Goal: Complete application form: Complete application form

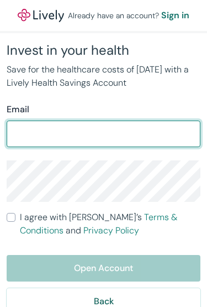
click at [100, 126] on input "Email" at bounding box center [104, 134] width 194 height 22
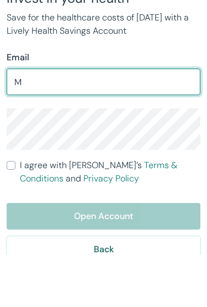
type input "Ma"
type input "Mail_4_lisa@yahoo.com"
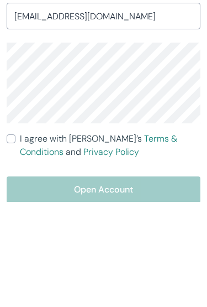
scroll to position [47, 0]
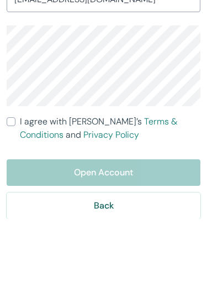
click at [14, 203] on label "I agree with Lively’s Terms & Conditions and Privacy Policy" at bounding box center [104, 216] width 194 height 27
click at [14, 205] on input "I agree with Lively’s Terms & Conditions and Privacy Policy" at bounding box center [11, 209] width 9 height 9
checkbox input "true"
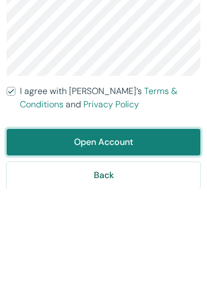
click at [122, 247] on button "Open Account" at bounding box center [104, 260] width 194 height 27
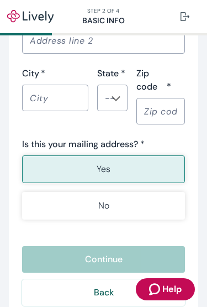
scroll to position [735, 0]
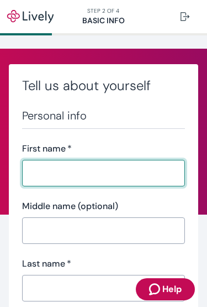
click at [186, 23] on button at bounding box center [185, 17] width 27 height 22
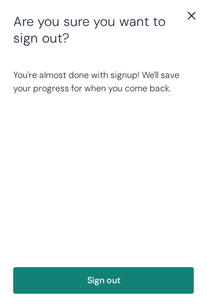
click at [190, 20] on icon "close" at bounding box center [191, 15] width 13 height 13
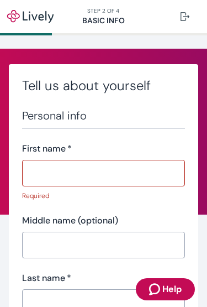
click at [191, 16] on button at bounding box center [185, 17] width 27 height 22
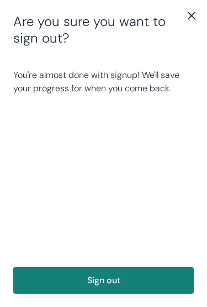
click at [26, 0] on div "Are you sure you want to sign out? You're almost done with signup! We'll save y…" at bounding box center [103, 153] width 207 height 307
click at [193, 20] on icon "close" at bounding box center [191, 15] width 13 height 13
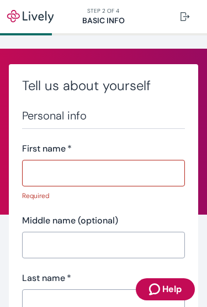
click at [97, 174] on input "First name   *" at bounding box center [103, 173] width 163 height 22
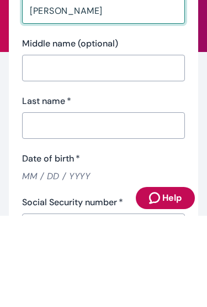
scroll to position [73, 0]
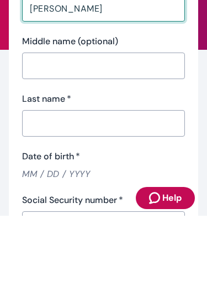
type input "Elizabeth"
click at [71, 203] on input "Last name   *" at bounding box center [103, 214] width 163 height 22
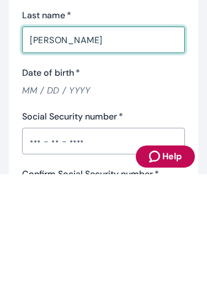
scroll to position [117, 0]
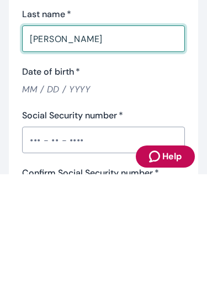
type input "Salas"
click at [67, 215] on input "Date of birth   *" at bounding box center [103, 221] width 163 height 13
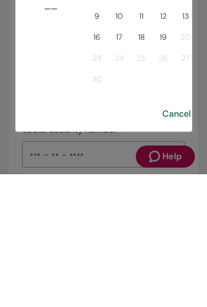
click at [139, 53] on button "calendar view is open, switch to year view" at bounding box center [128, 60] width 20 height 20
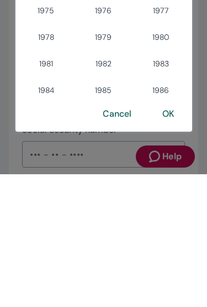
scroll to position [579, 0]
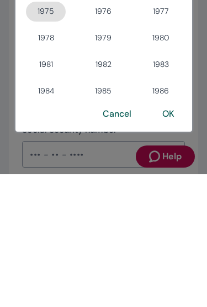
click at [45, 136] on button "1975" at bounding box center [46, 144] width 40 height 20
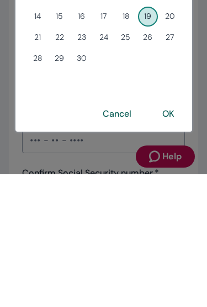
click at [70, 74] on span "M" at bounding box center [60, 85] width 20 height 22
click at [166, 54] on button "Previous month" at bounding box center [156, 61] width 20 height 20
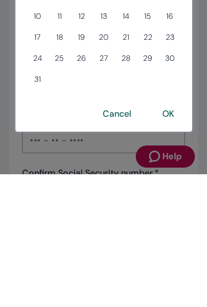
click at [158, 74] on span "F" at bounding box center [148, 85] width 20 height 22
click at [166, 52] on button "Previous month" at bounding box center [156, 61] width 20 height 20
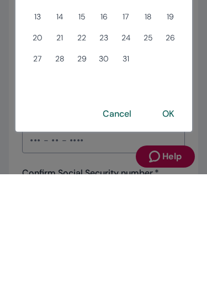
click at [172, 56] on div "July 1975 S M T W T F S 1 2 3 4 5 6 7 8 9 10 11 12 13 14 15 16 17 18 19 20 21 2…" at bounding box center [103, 136] width 177 height 186
click at [158, 74] on span "F" at bounding box center [148, 85] width 20 height 22
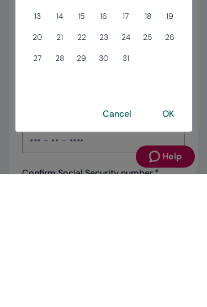
click at [166, 53] on button "Previous month" at bounding box center [156, 61] width 20 height 20
click at [178, 74] on span "S" at bounding box center [170, 85] width 20 height 22
click at [176, 74] on div "S M T W T F S" at bounding box center [103, 85] width 177 height 22
click at [175, 74] on div "S M T W T F S" at bounding box center [103, 85] width 177 height 22
click at [178, 74] on span "S" at bounding box center [170, 85] width 20 height 22
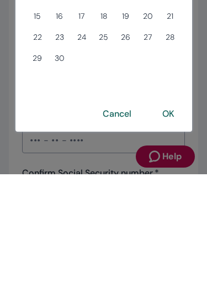
click at [166, 54] on button "Previous month" at bounding box center [156, 61] width 20 height 20
click at [175, 74] on div "S M T W T F S" at bounding box center [103, 85] width 177 height 22
click at [158, 74] on span "F" at bounding box center [148, 85] width 20 height 22
click at [176, 74] on div "S M T W T F S" at bounding box center [103, 85] width 177 height 22
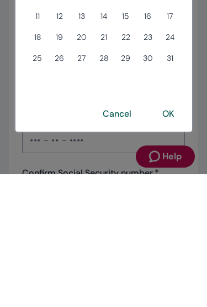
click at [175, 74] on div "S M T W T F S" at bounding box center [103, 85] width 177 height 22
click at [157, 74] on span "F" at bounding box center [148, 85] width 20 height 22
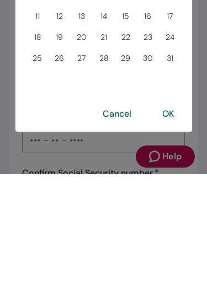
click at [156, 74] on span "F" at bounding box center [148, 85] width 20 height 22
click at [157, 74] on span "F" at bounding box center [148, 85] width 20 height 22
click at [176, 74] on span "S" at bounding box center [170, 85] width 20 height 22
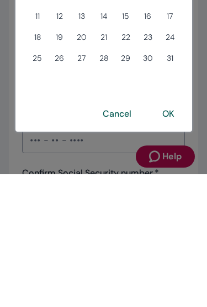
click at [155, 74] on span "F" at bounding box center [148, 85] width 20 height 22
click at [160, 74] on span "S" at bounding box center [170, 85] width 20 height 22
click at [159, 74] on div "S M T W T F S" at bounding box center [103, 85] width 177 height 22
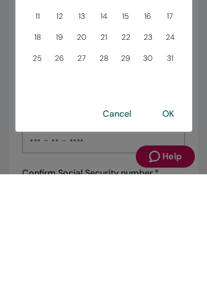
click at [159, 74] on div "S M T W T F S" at bounding box center [103, 85] width 177 height 22
click at [175, 54] on button "Next month" at bounding box center [176, 61] width 20 height 20
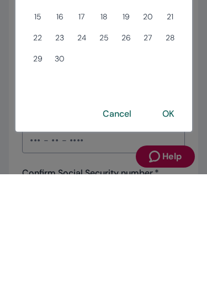
click at [152, 74] on span "F" at bounding box center [148, 85] width 20 height 22
click at [155, 74] on span "F" at bounding box center [148, 85] width 20 height 22
click at [158, 74] on div "S M T W T F S" at bounding box center [103, 85] width 177 height 22
click at [158, 74] on span "F" at bounding box center [148, 85] width 20 height 22
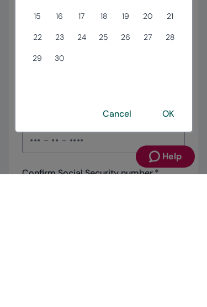
click at [158, 74] on span "F" at bounding box center [148, 85] width 20 height 22
click at [160, 52] on button "Previous month" at bounding box center [156, 61] width 20 height 20
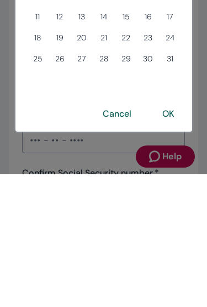
click at [165, 74] on div "S M T W T F S" at bounding box center [103, 85] width 177 height 22
click at [159, 53] on button "Previous month" at bounding box center [156, 61] width 20 height 20
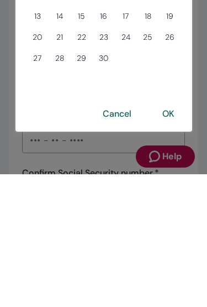
click at [110, 118] on button "9" at bounding box center [104, 128] width 20 height 20
type input "04 / 09 / 1975"
click at [188, 241] on button "OK" at bounding box center [168, 246] width 39 height 27
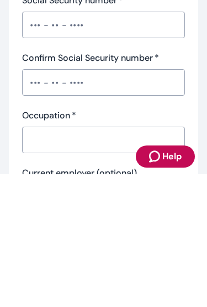
scroll to position [232, 0]
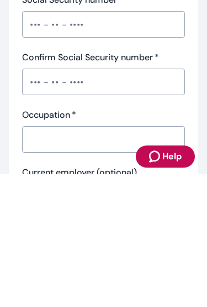
click at [89, 183] on label "Confirm Social Security number   *" at bounding box center [90, 189] width 137 height 13
click at [89, 203] on input "Confirm Social Security number   *" at bounding box center [103, 214] width 163 height 22
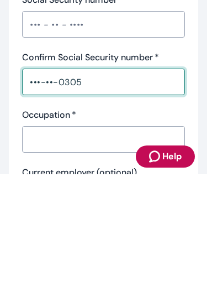
type input "•••-••-0305"
click at [67, 261] on input "Occupation   *" at bounding box center [103, 272] width 163 height 22
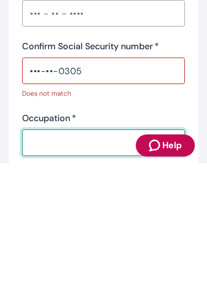
click at [104, 146] on input "Social Security number   *" at bounding box center [103, 157] width 163 height 22
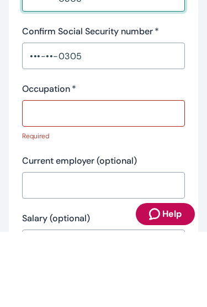
scroll to position [318, 0]
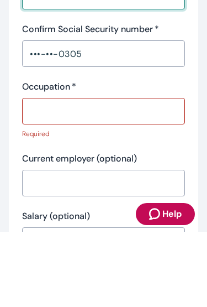
type input "•••-••-0305"
click at [76, 175] on input "Occupation   *" at bounding box center [103, 186] width 163 height 22
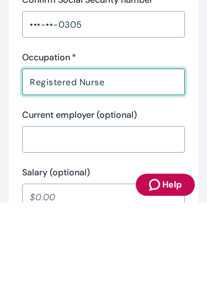
type input "Registered Nurse"
click at [115, 233] on input "Current employer (optional)" at bounding box center [103, 244] width 163 height 22
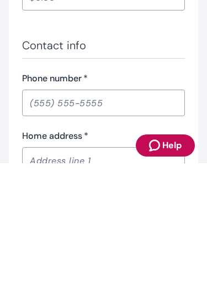
scroll to position [479, 0]
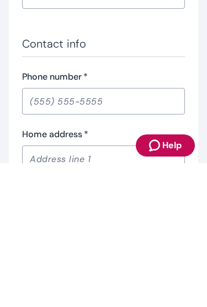
type input "San Antonio Regional Hospital"
click at [88, 234] on input "Phone number   *" at bounding box center [103, 245] width 163 height 22
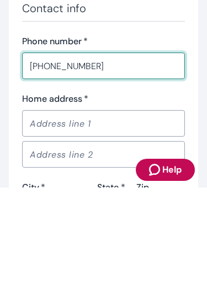
scroll to position [540, 0]
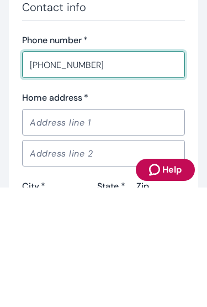
type input "(626) 419-2095"
click at [91, 230] on input "Home address   *" at bounding box center [103, 241] width 163 height 22
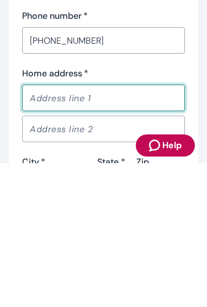
type input "4654 Pilgrim Ct"
type input "Chino"
type input "CA"
type input "91710"
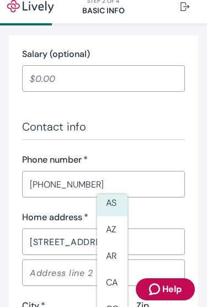
scroll to position [64, 0]
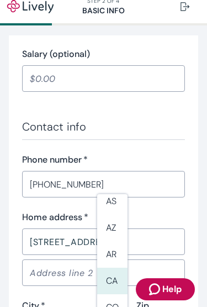
click at [112, 285] on li "CA" at bounding box center [112, 280] width 30 height 27
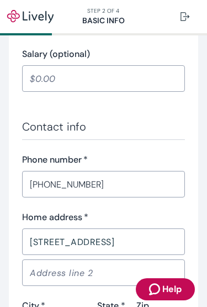
type input "CA"
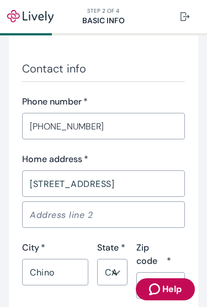
scroll to position [608, 0]
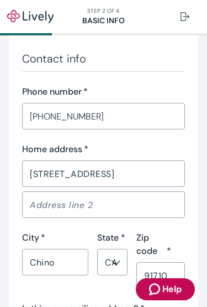
click at [152, 174] on input "4654 Pilgrim Ct" at bounding box center [103, 173] width 163 height 22
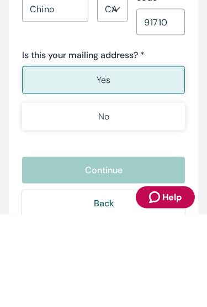
scroll to position [770, 0]
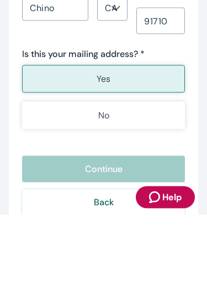
click at [118, 157] on button "Yes" at bounding box center [103, 171] width 163 height 28
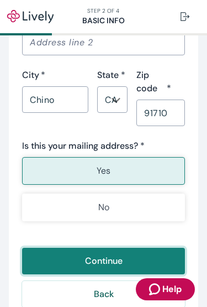
click at [120, 261] on button "Continue" at bounding box center [103, 260] width 163 height 27
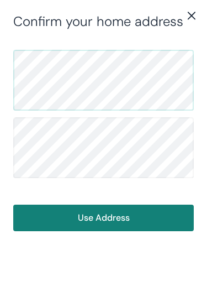
click at [122, 221] on button "Use Address" at bounding box center [103, 217] width 181 height 27
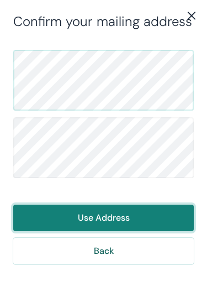
click at [123, 225] on button "Use Address" at bounding box center [103, 217] width 181 height 27
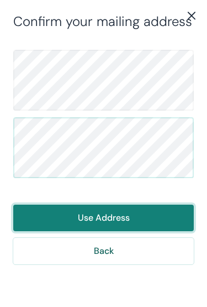
click at [108, 213] on button "Use Address" at bounding box center [103, 217] width 181 height 27
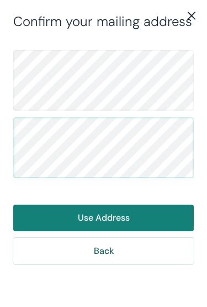
click at [187, 20] on icon "close" at bounding box center [191, 15] width 13 height 13
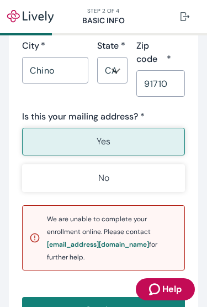
scroll to position [799, 0]
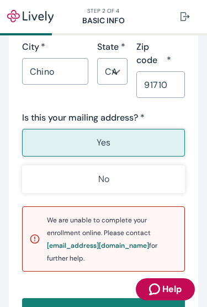
click at [115, 143] on button "Yes" at bounding box center [103, 143] width 163 height 28
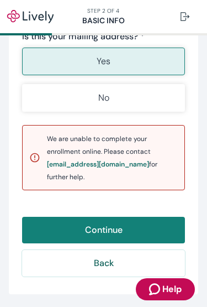
scroll to position [879, 0]
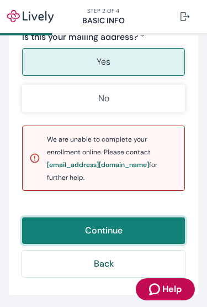
click at [115, 218] on button "Continue" at bounding box center [103, 230] width 163 height 27
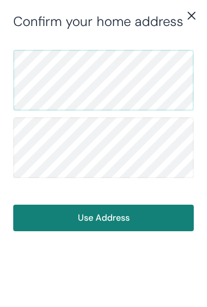
click at [112, 218] on button "Use Address" at bounding box center [103, 217] width 181 height 27
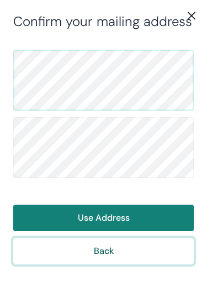
click at [108, 247] on button "Back" at bounding box center [103, 250] width 181 height 27
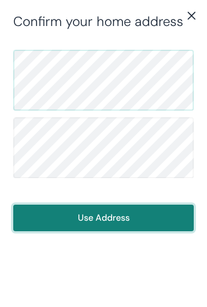
click at [117, 215] on button "Use Address" at bounding box center [103, 217] width 181 height 27
